Goal: Information Seeking & Learning: Learn about a topic

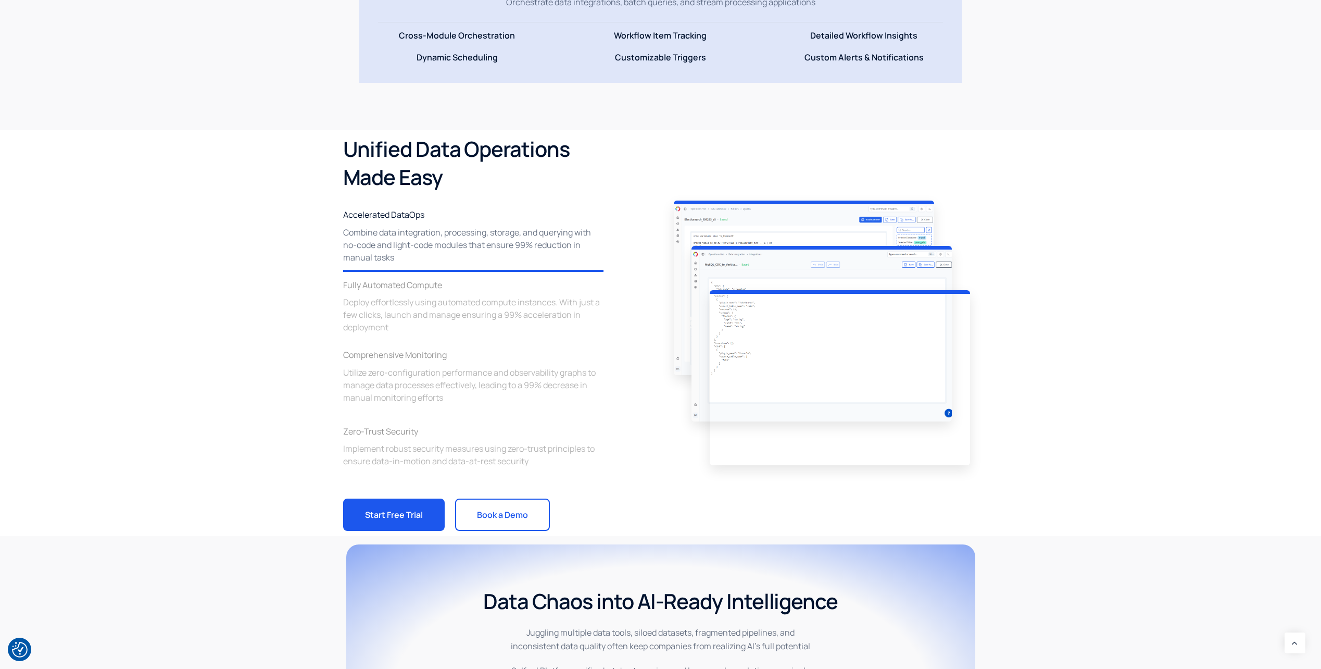
scroll to position [1354, 0]
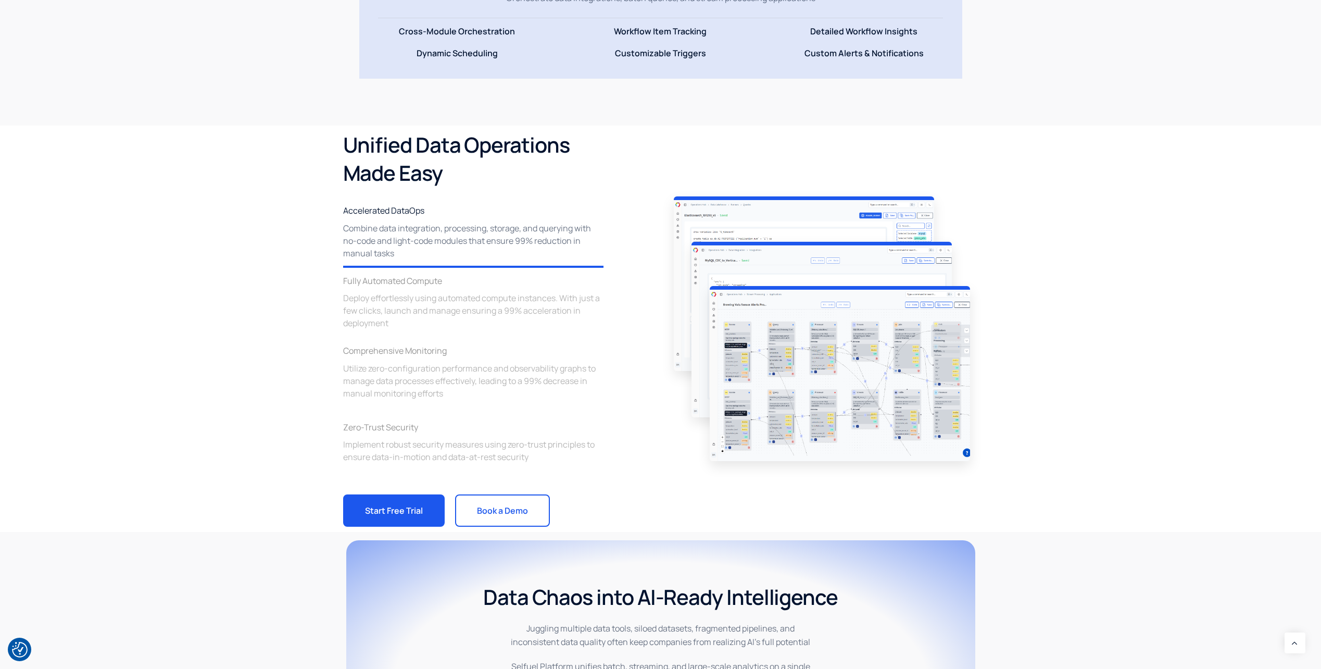
click at [776, 334] on img at bounding box center [840, 373] width 260 height 175
click at [898, 379] on img at bounding box center [840, 373] width 260 height 175
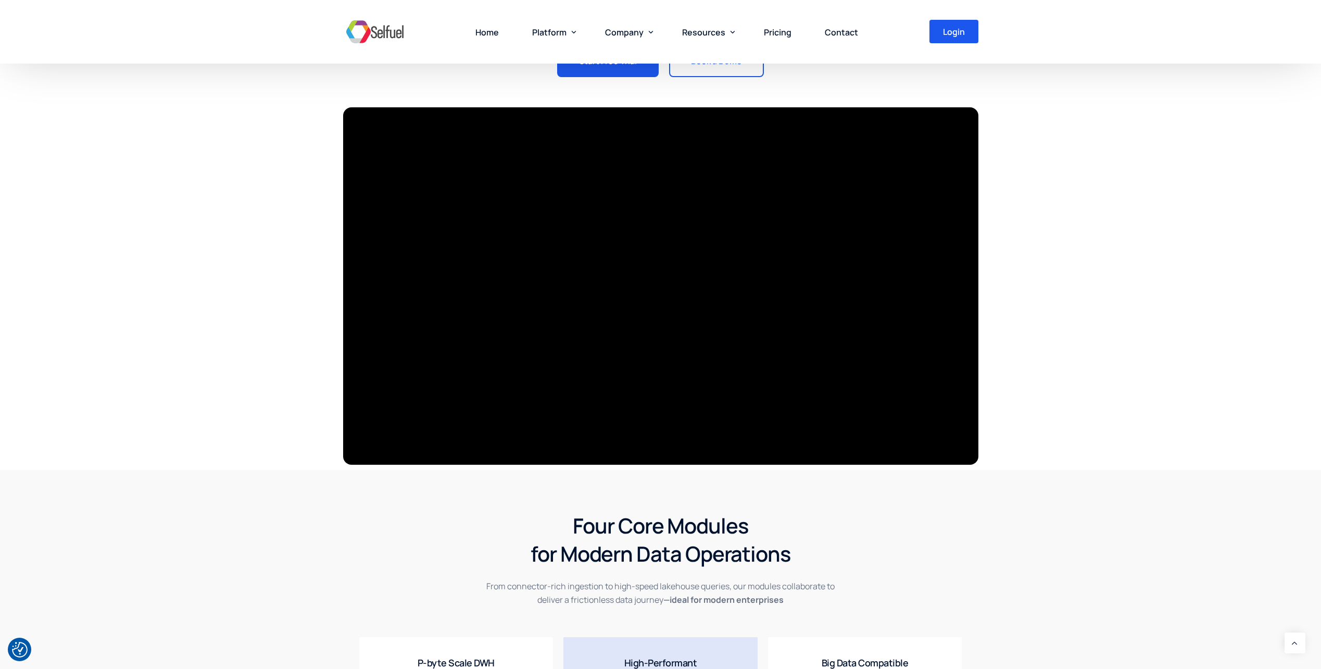
scroll to position [0, 0]
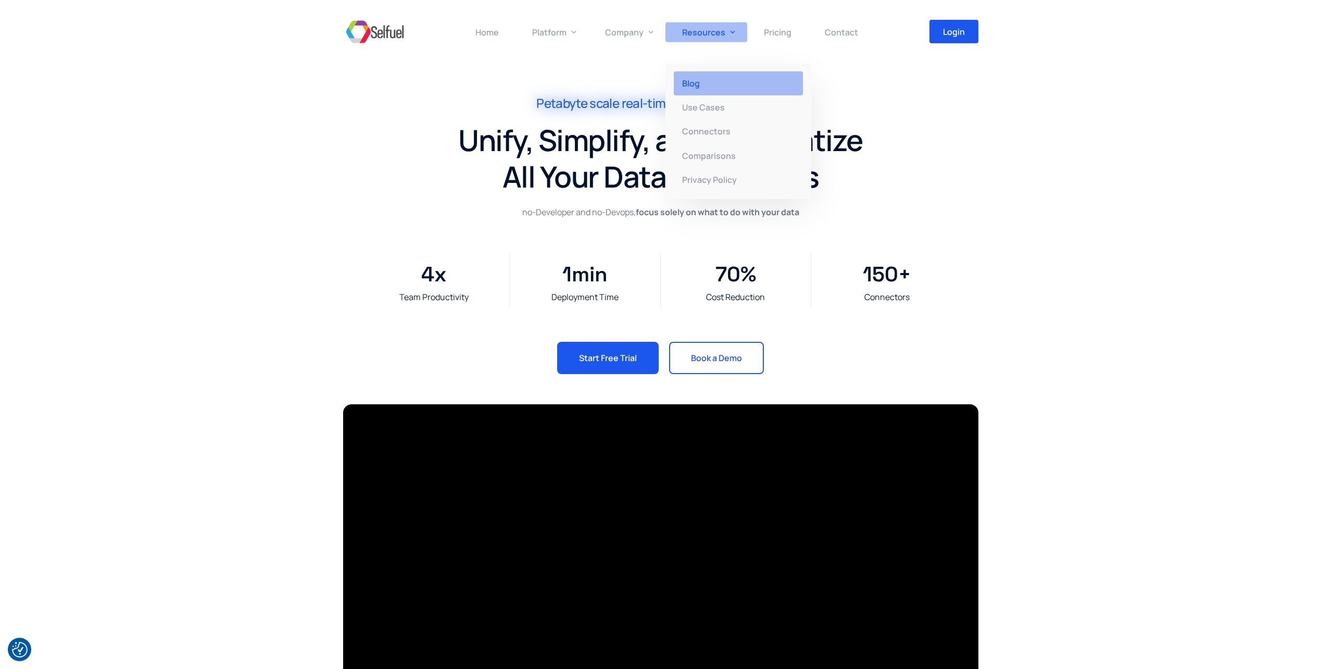
click at [711, 81] on link "Blog" at bounding box center [738, 83] width 146 height 24
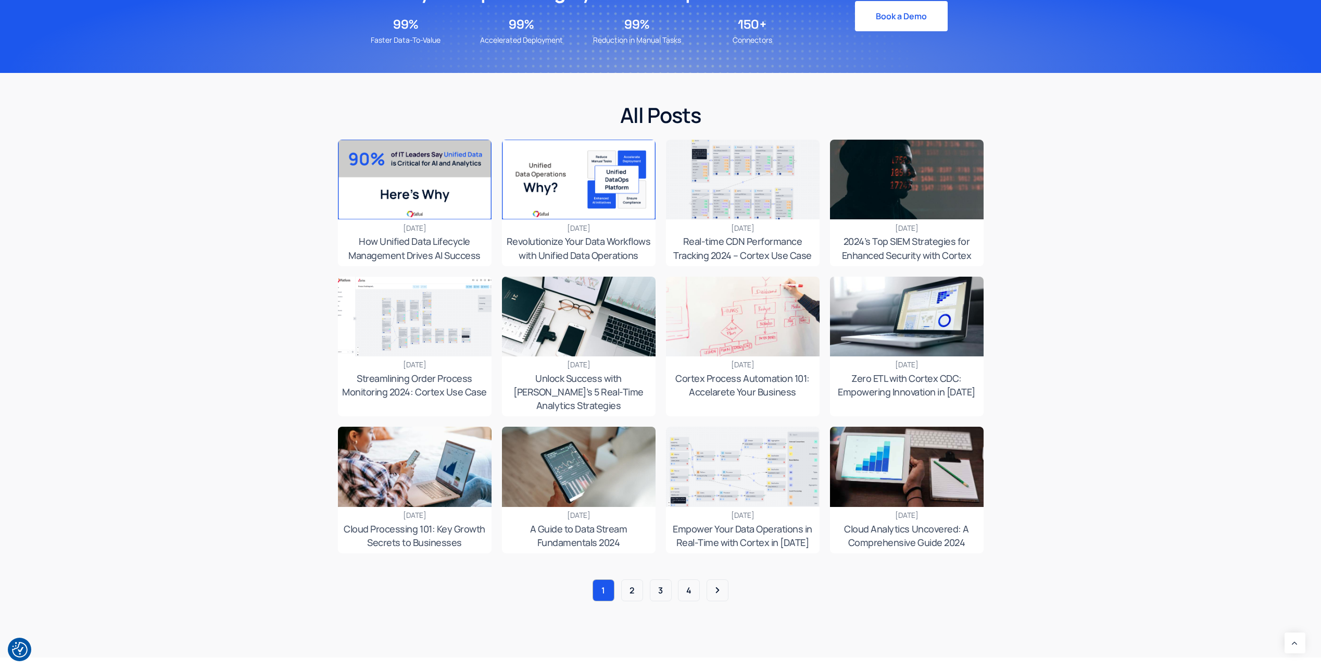
scroll to position [504, 0]
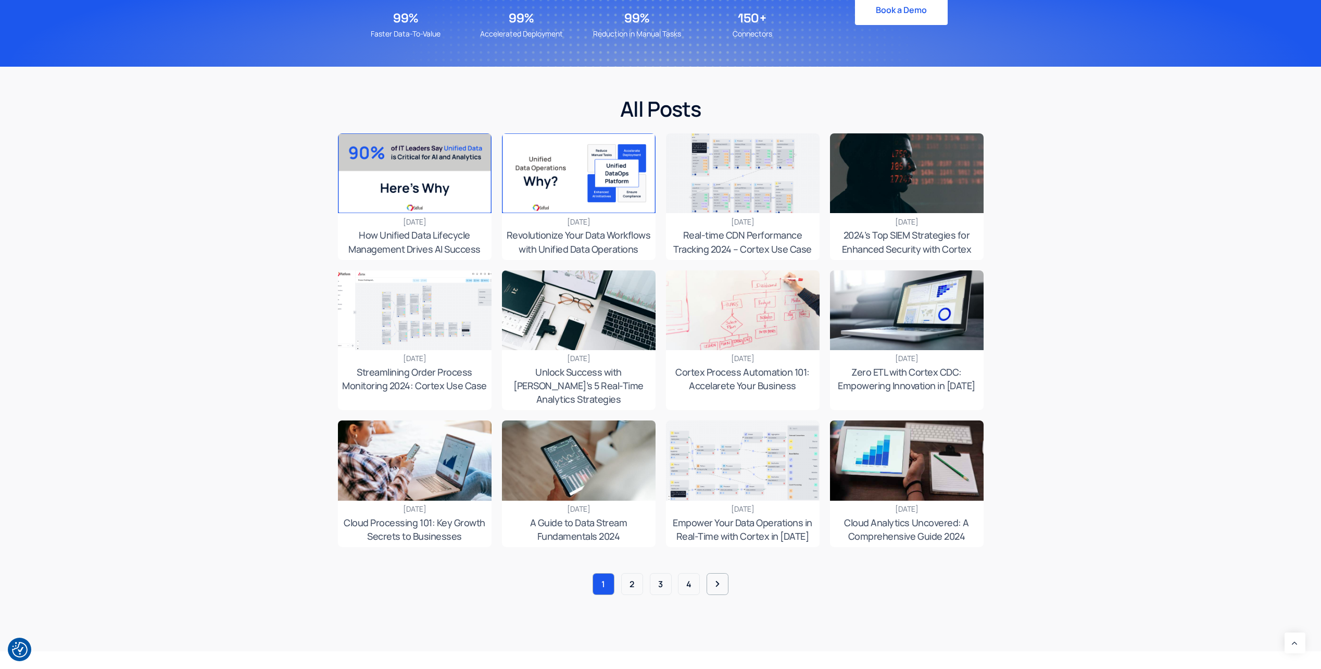
click at [716, 573] on link "Posts navigation" at bounding box center [717, 583] width 21 height 21
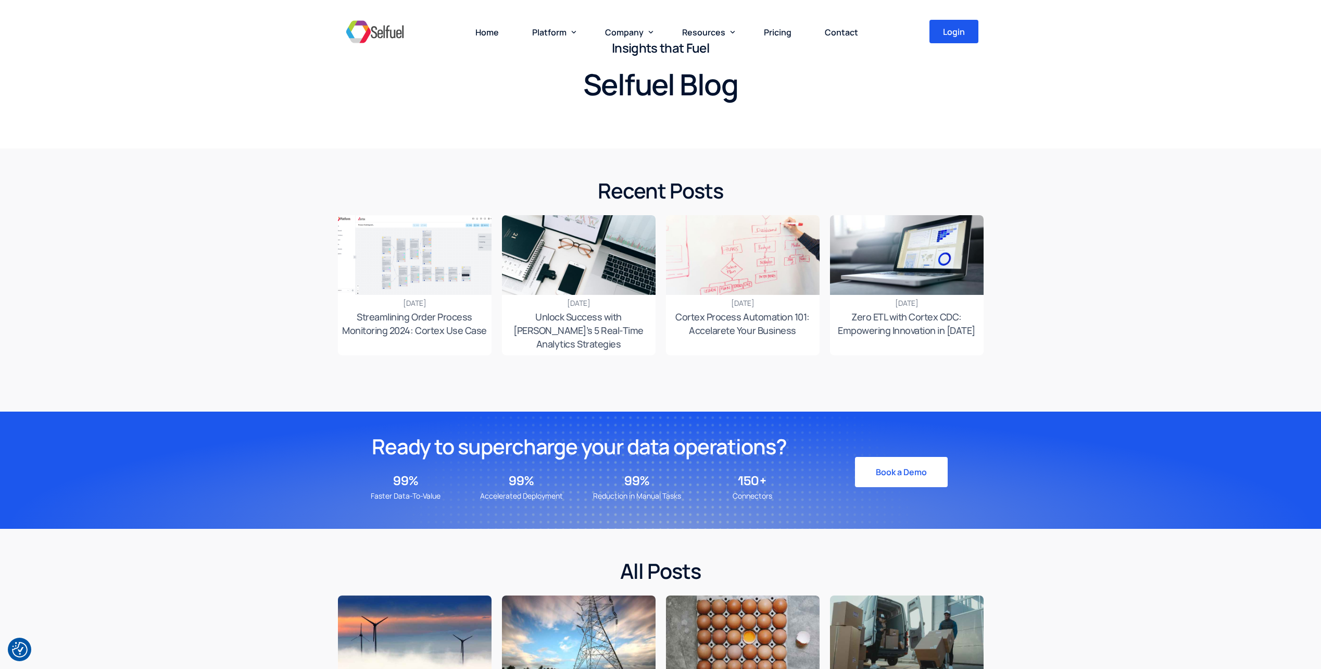
scroll to position [208, 0]
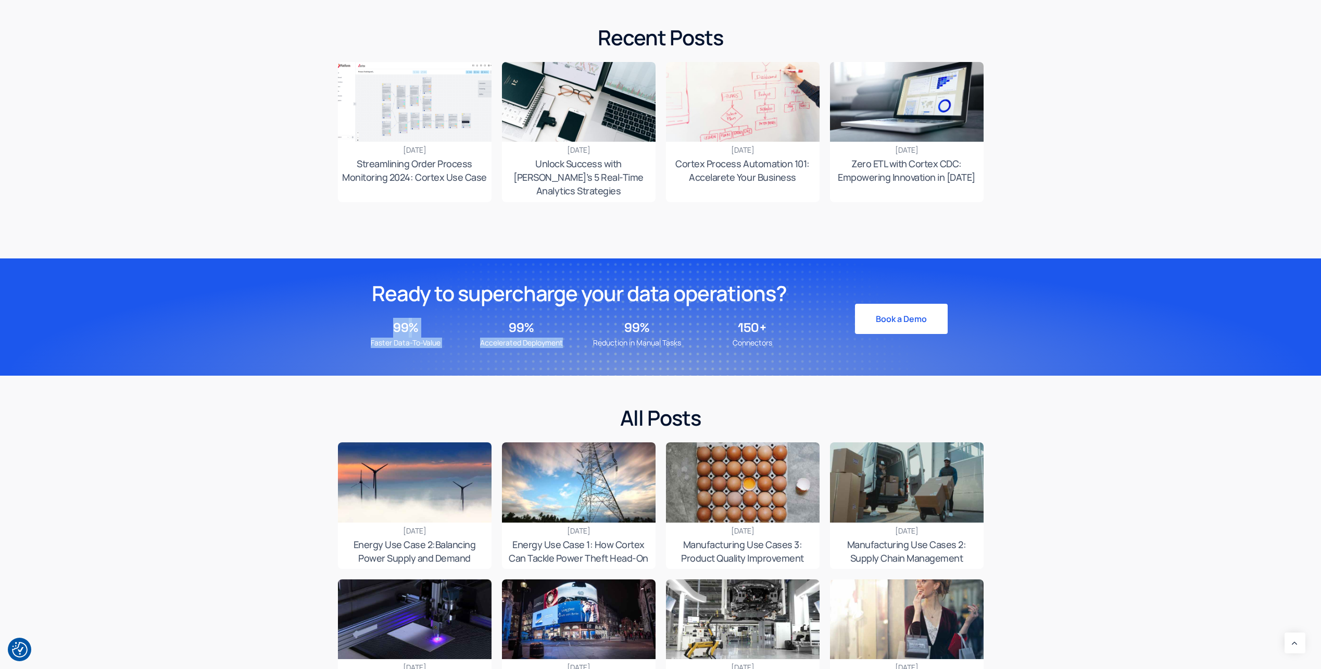
drag, startPoint x: 565, startPoint y: 329, endPoint x: 368, endPoint y: 326, distance: 197.4
click at [368, 326] on div "Faster Data-To-Value 99 % Accelerated Deployment 99 % Reduction in Manual Tasks…" at bounding box center [579, 332] width 451 height 41
drag, startPoint x: 753, startPoint y: 327, endPoint x: 382, endPoint y: 314, distance: 371.5
click at [382, 314] on div "Faster Data-To-Value 99 % Accelerated Deployment 99 % Reduction in Manual Tasks…" at bounding box center [579, 332] width 451 height 41
drag, startPoint x: 382, startPoint y: 314, endPoint x: 398, endPoint y: 320, distance: 17.5
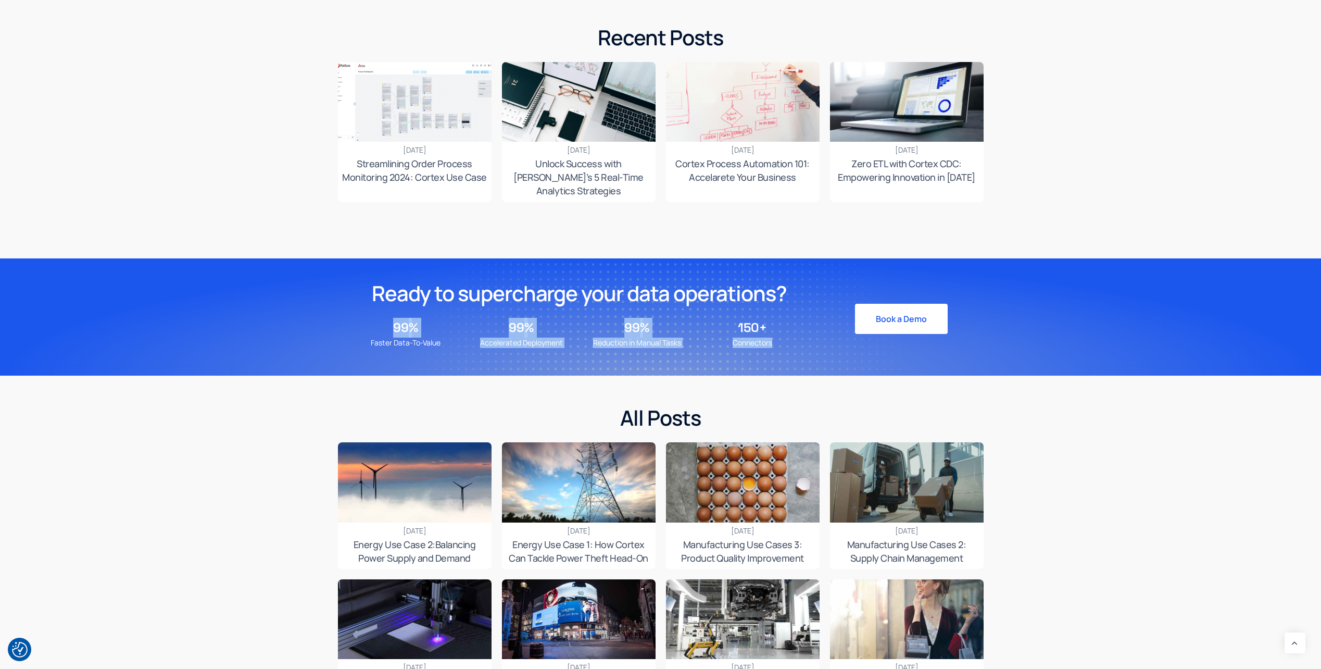
click at [398, 319] on span "99" at bounding box center [401, 328] width 16 height 20
drag, startPoint x: 396, startPoint y: 315, endPoint x: 799, endPoint y: 326, distance: 403.2
click at [799, 326] on div "Faster Data-To-Value 99 % Accelerated Deployment 99 % Reduction in Manual Tasks…" at bounding box center [579, 332] width 451 height 41
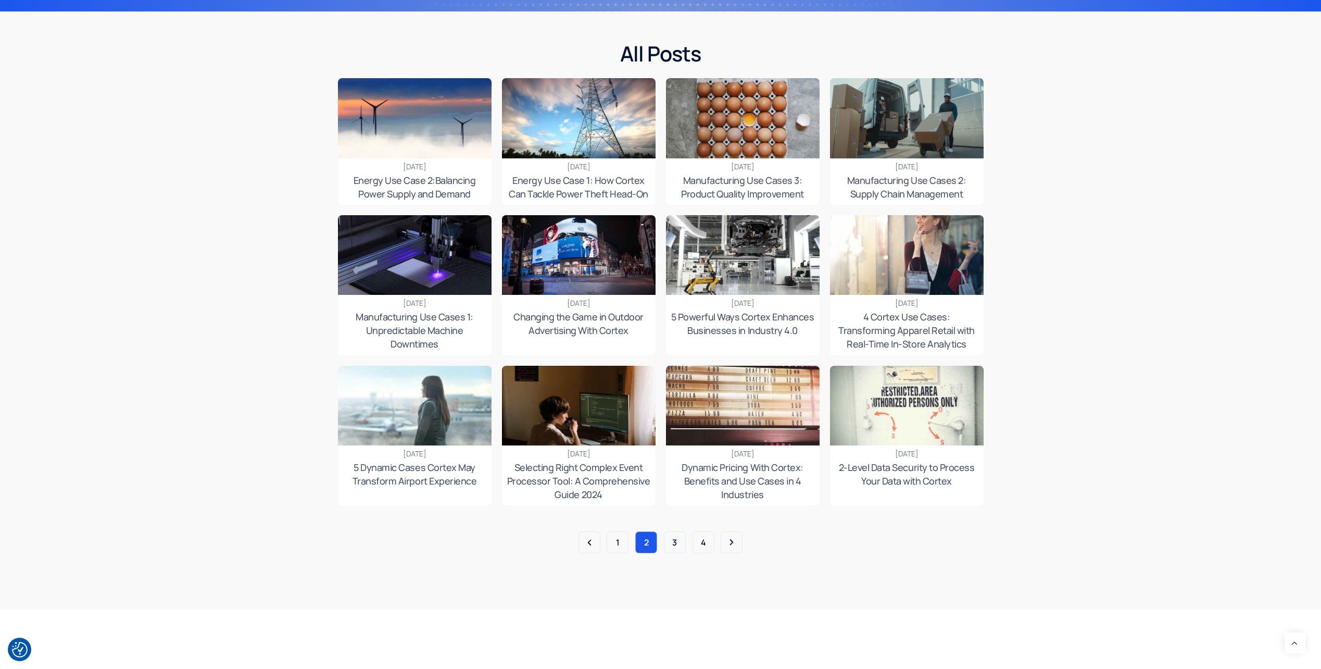
scroll to position [573, 0]
click at [677, 535] on link "3" at bounding box center [674, 541] width 21 height 21
